Goal: Find specific page/section: Find specific page/section

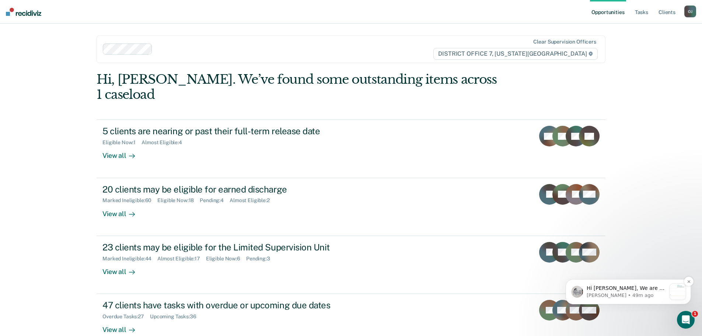
click at [641, 292] on p "[PERSON_NAME] • 49m ago" at bounding box center [626, 295] width 80 height 7
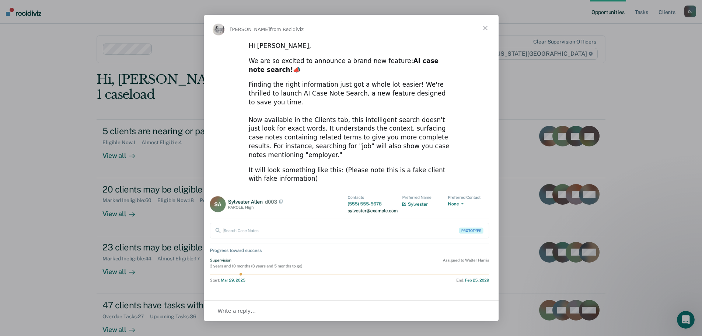
click at [482, 27] on span "Close" at bounding box center [485, 28] width 27 height 27
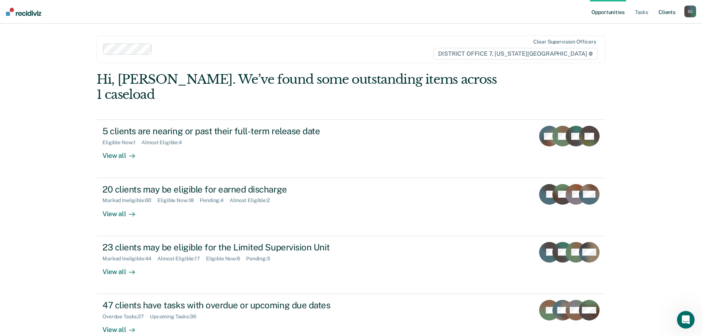
click at [663, 8] on link "Client s" at bounding box center [667, 12] width 20 height 24
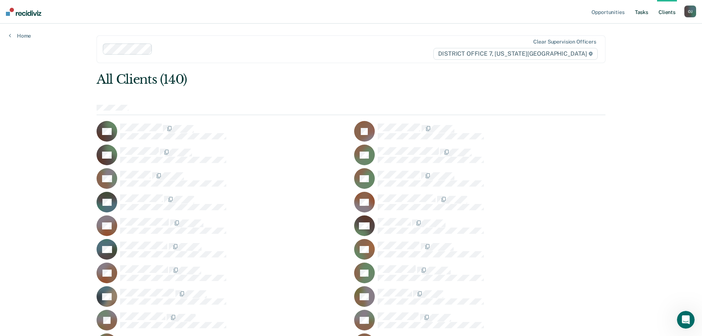
click at [647, 12] on link "Tasks" at bounding box center [641, 12] width 16 height 24
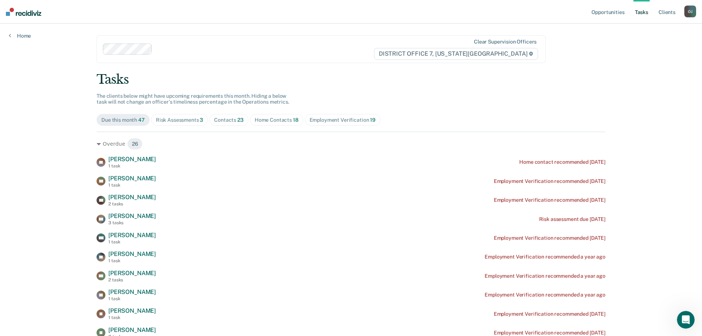
click at [276, 118] on div "Home Contacts 18" at bounding box center [277, 120] width 44 height 6
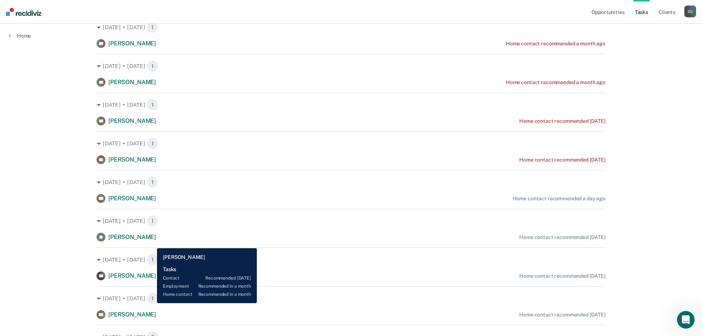
scroll to position [308, 0]
